Goal: Information Seeking & Learning: Understand process/instructions

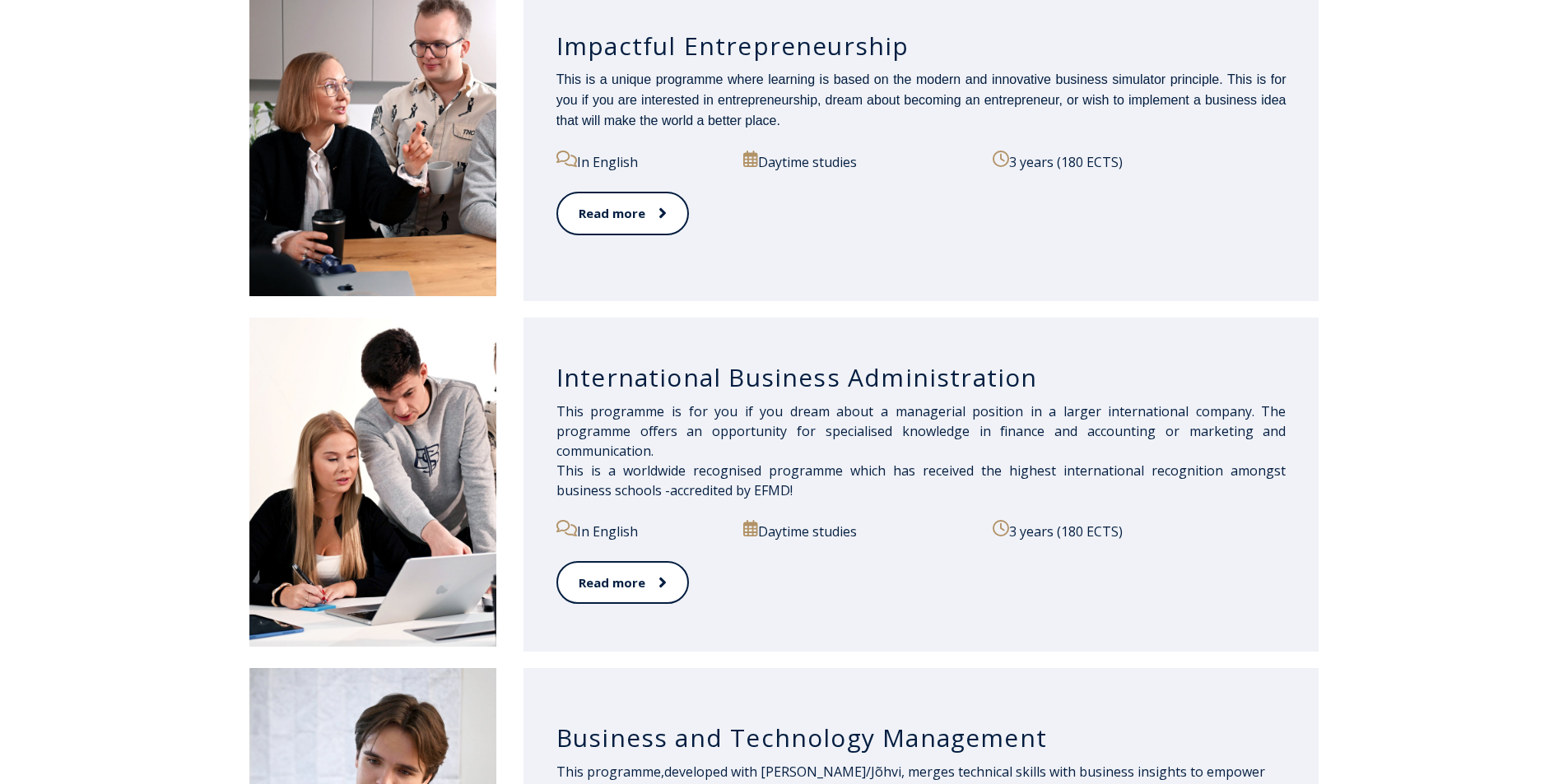
scroll to position [987, 0]
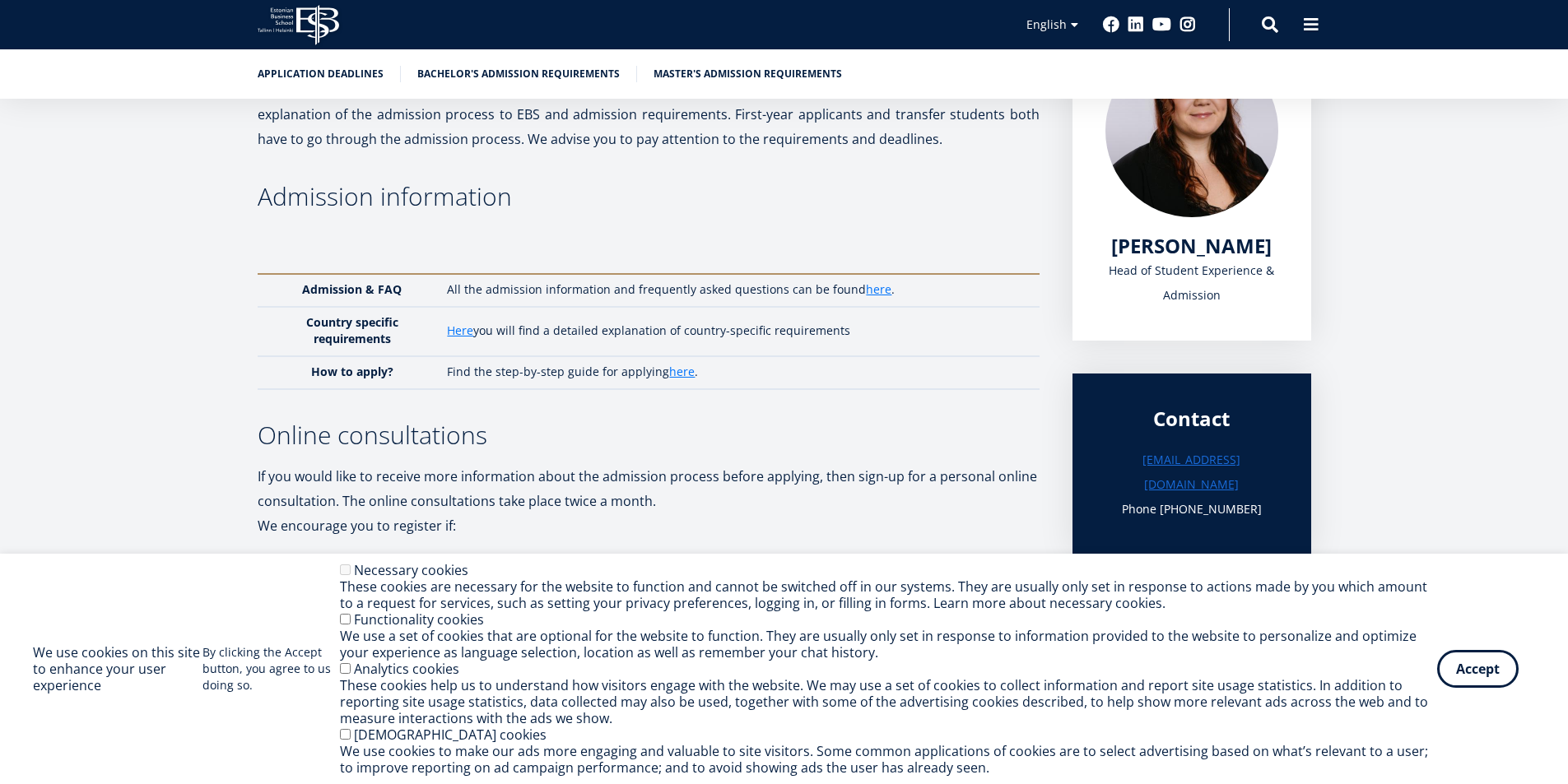
scroll to position [264, 0]
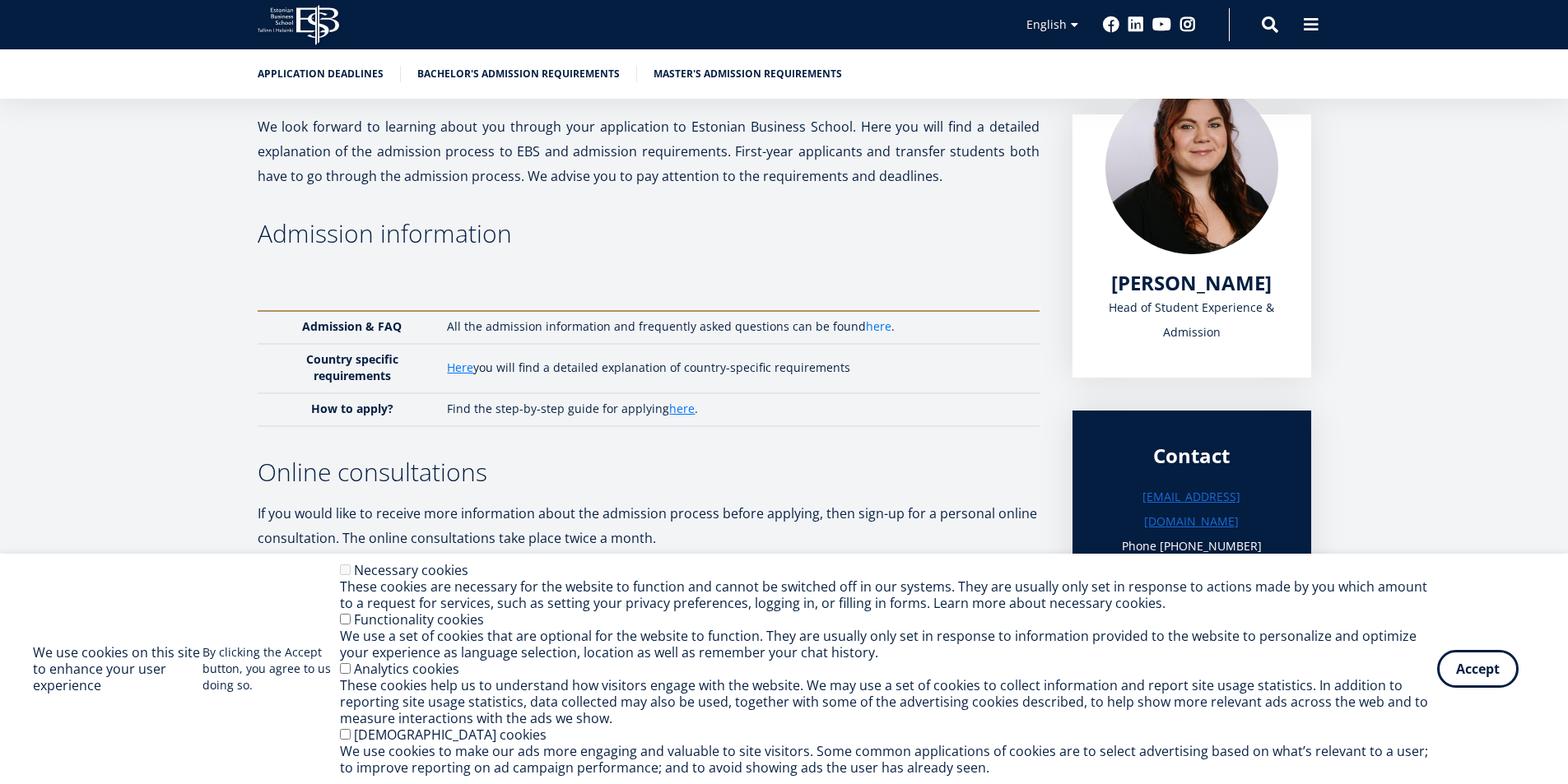
click at [866, 325] on link "here" at bounding box center [879, 326] width 26 height 17
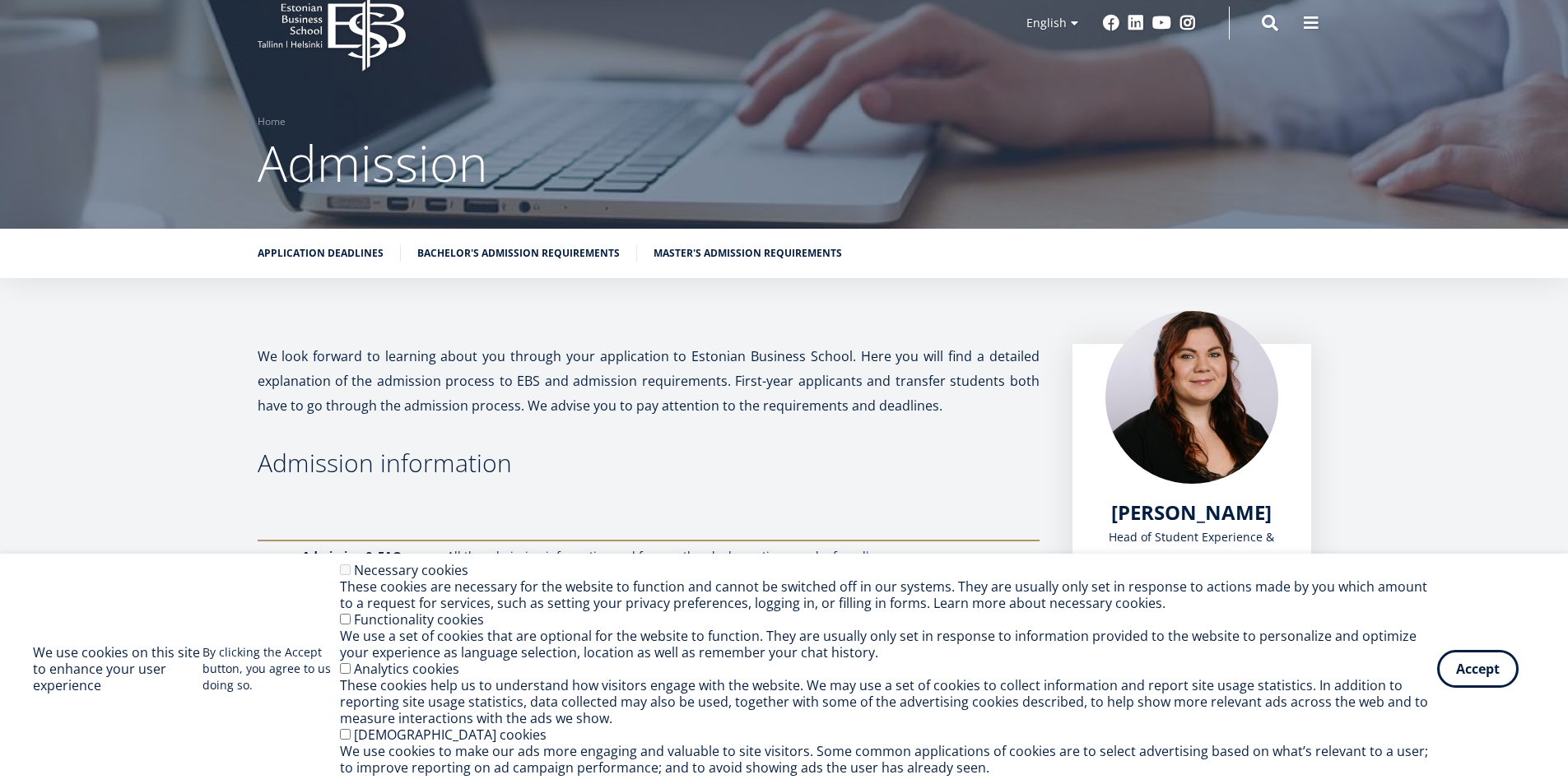
scroll to position [18, 0]
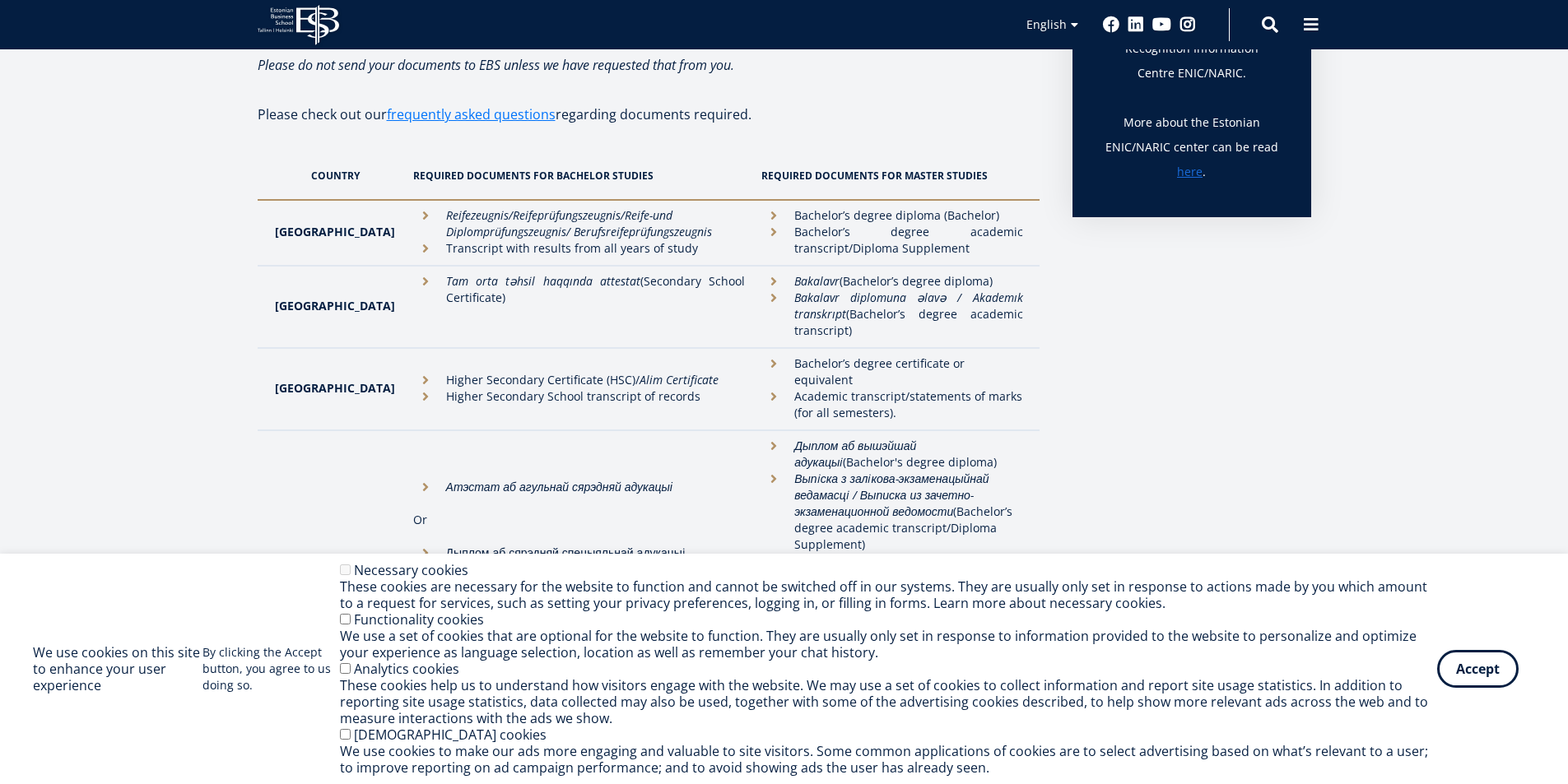
scroll to position [494, 0]
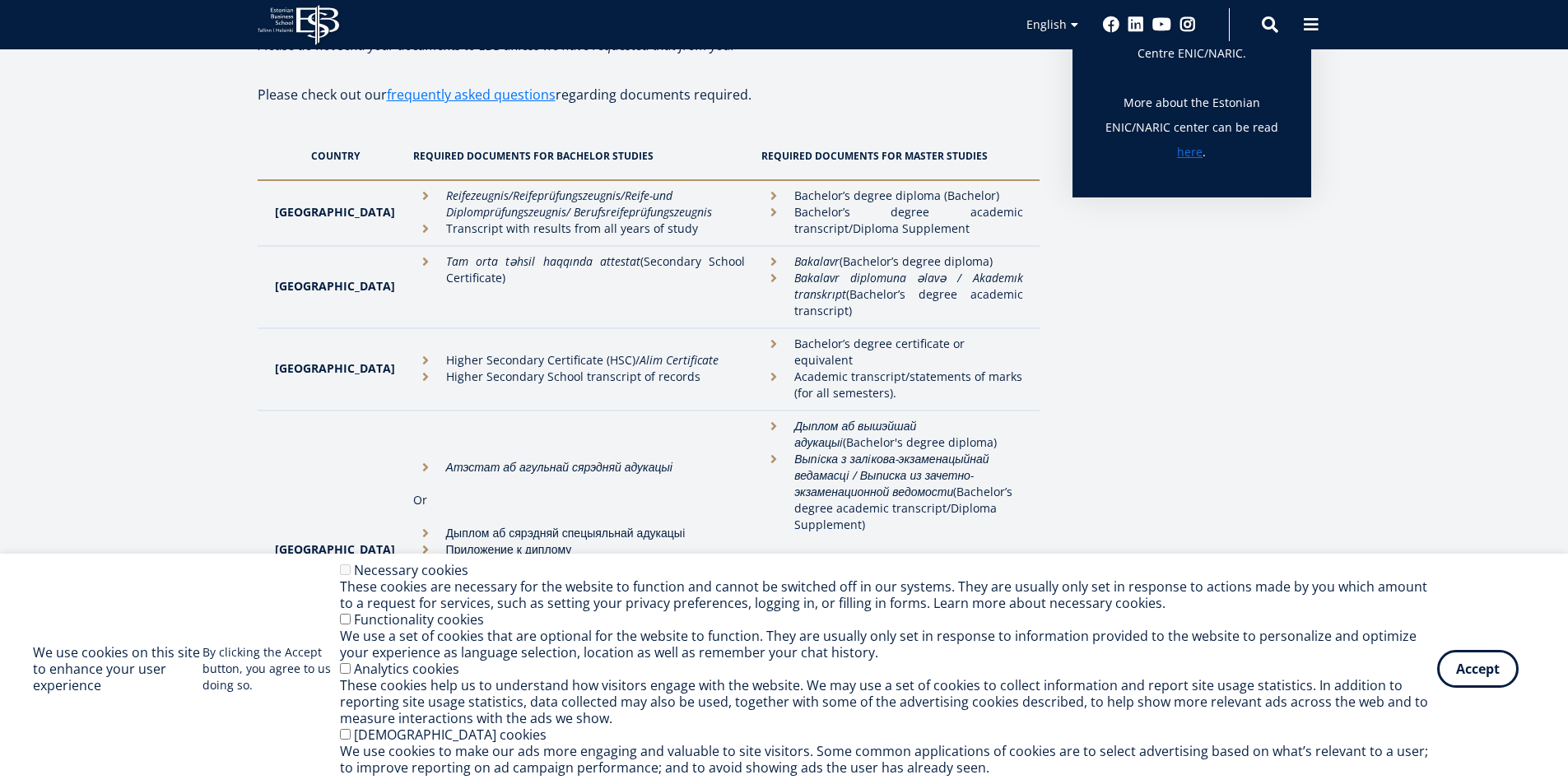
click at [414, 369] on li "Higher Secondary School transcript of records" at bounding box center [579, 377] width 333 height 17
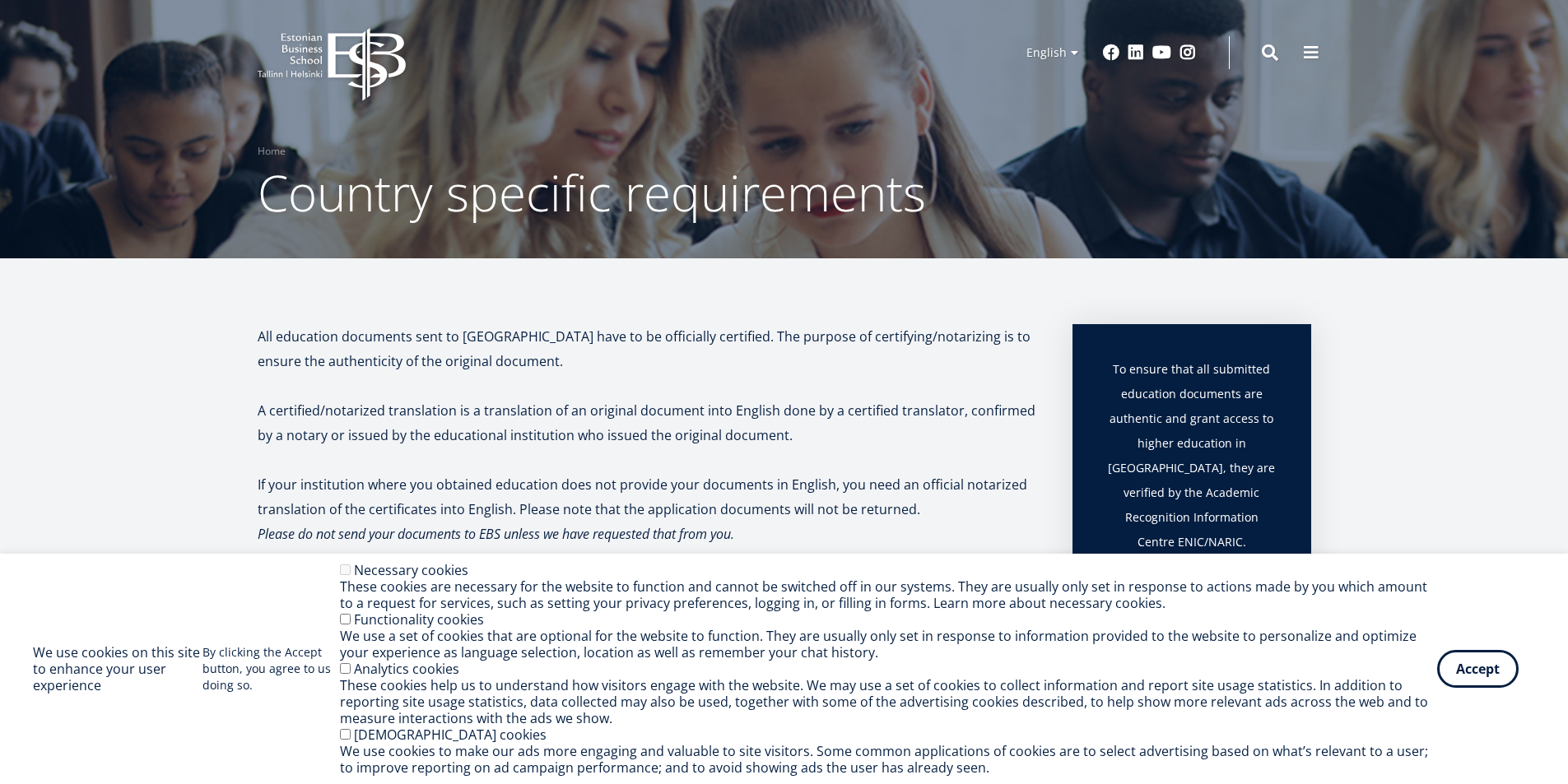
scroll to position [0, 0]
